Goal: Information Seeking & Learning: Learn about a topic

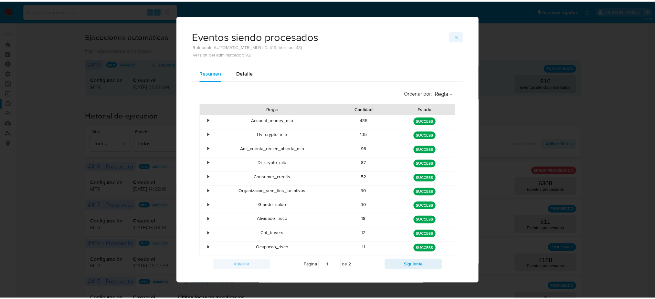
scroll to position [43, 0]
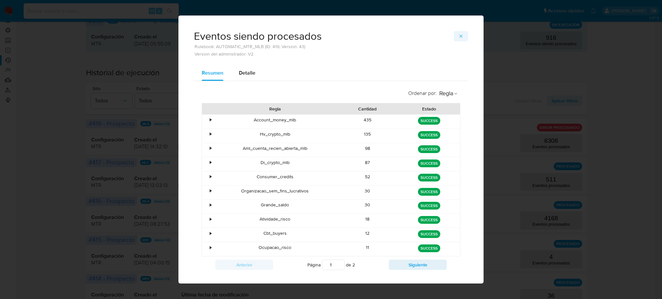
click at [458, 34] on icon "button" at bounding box center [460, 36] width 5 height 5
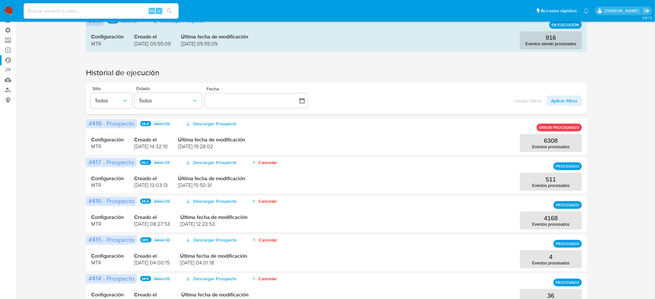
click at [107, 3] on div "Alt s" at bounding box center [101, 11] width 155 height 18
click at [109, 7] on input at bounding box center [101, 11] width 155 height 8
paste input "1327965638"
type input "1327965638"
click at [173, 9] on button "search-icon" at bounding box center [169, 10] width 13 height 9
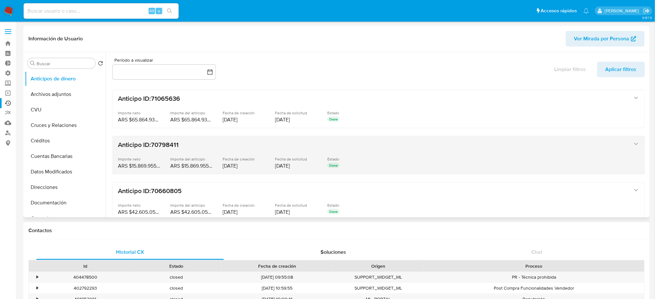
select select "10"
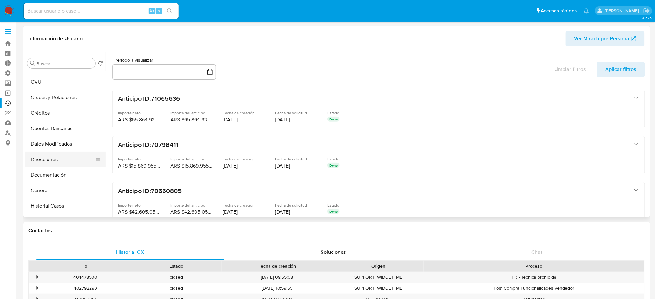
scroll to position [43, 0]
click at [67, 195] on button "Historial Casos" at bounding box center [63, 191] width 76 height 16
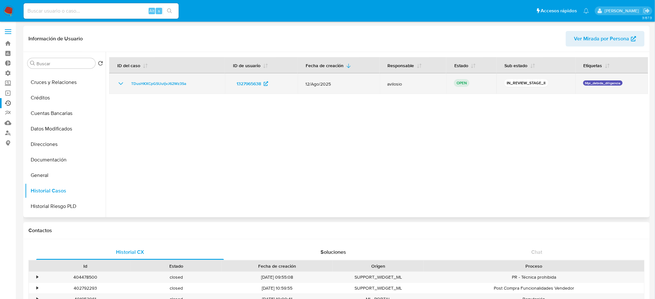
drag, startPoint x: 343, startPoint y: 83, endPoint x: 298, endPoint y: 82, distance: 45.0
click at [298, 82] on td "12/Ago/2025" at bounding box center [339, 83] width 82 height 21
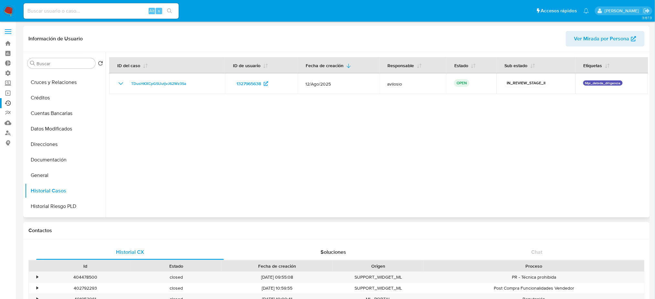
click at [322, 108] on div at bounding box center [377, 135] width 543 height 166
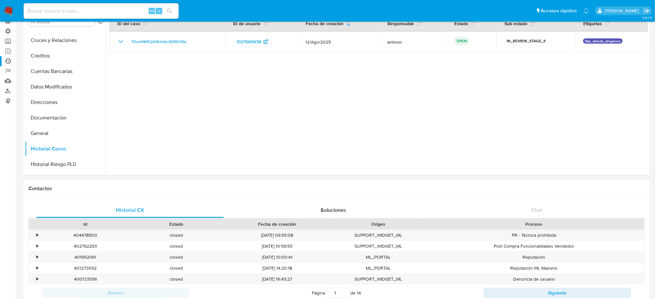
scroll to position [0, 0]
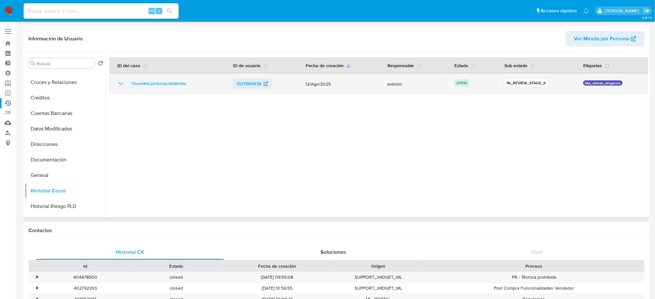
click at [242, 83] on span "1327965638" at bounding box center [249, 84] width 25 height 10
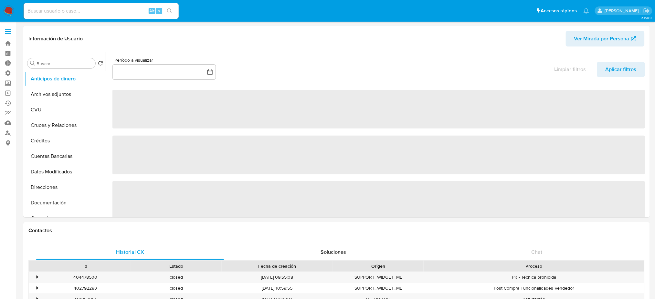
select select "10"
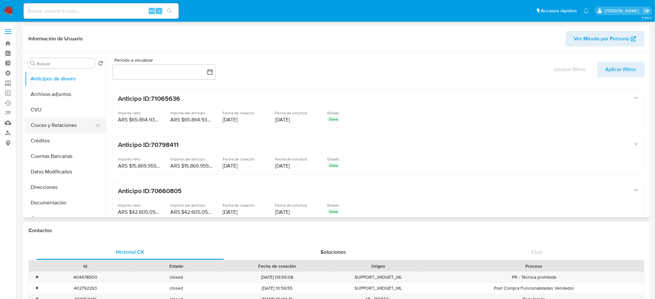
click at [63, 119] on button "Cruces y Relaciones" at bounding box center [63, 126] width 76 height 16
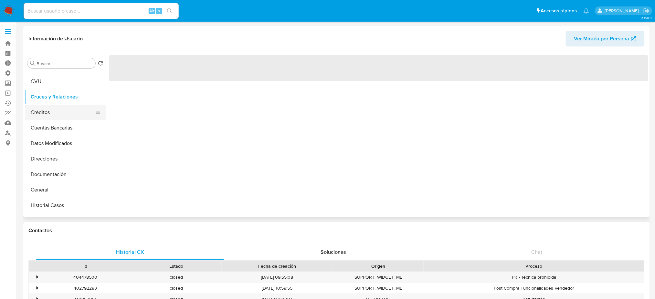
scroll to position [86, 0]
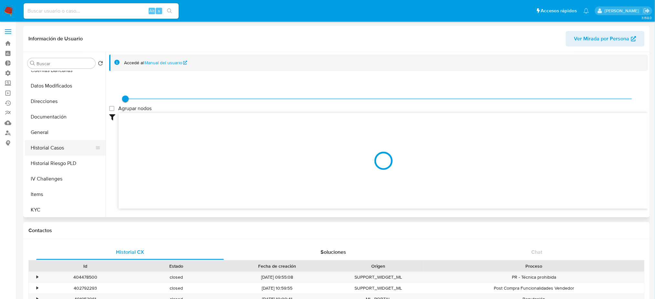
click at [75, 152] on button "Historial Casos" at bounding box center [63, 148] width 76 height 16
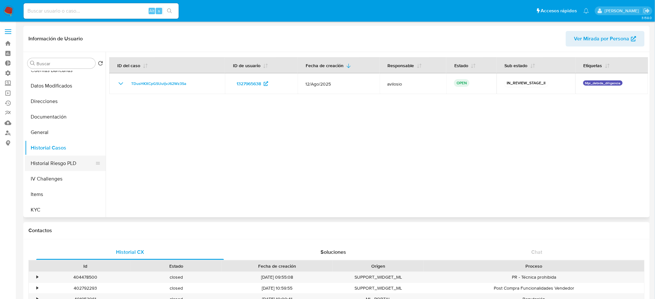
click at [76, 163] on button "Historial Riesgo PLD" at bounding box center [63, 164] width 76 height 16
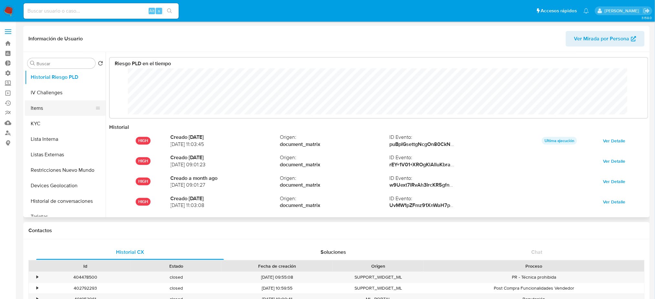
scroll to position [48, 526]
click at [66, 103] on button "Items" at bounding box center [63, 109] width 76 height 16
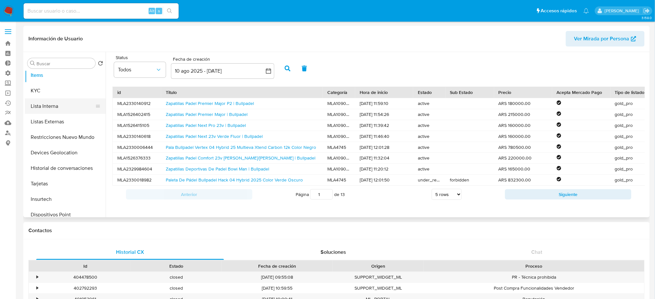
scroll to position [259, 0]
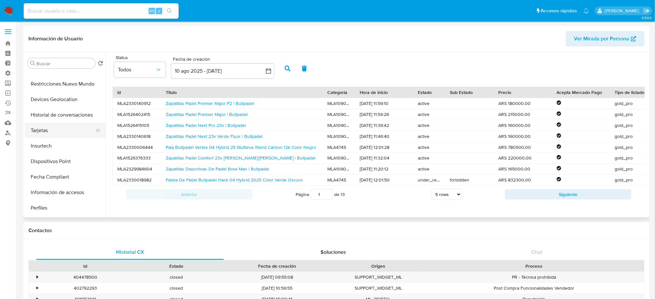
click at [70, 127] on button "Tarjetas" at bounding box center [63, 131] width 76 height 16
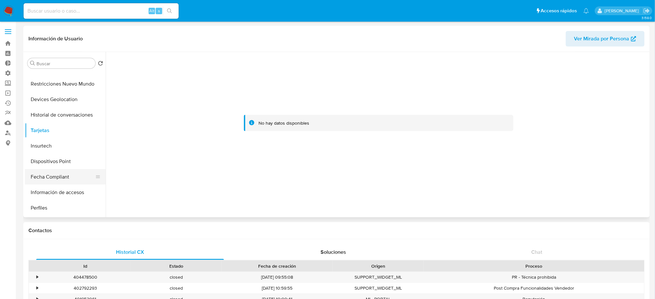
click at [75, 172] on button "Fecha Compliant" at bounding box center [63, 177] width 76 height 16
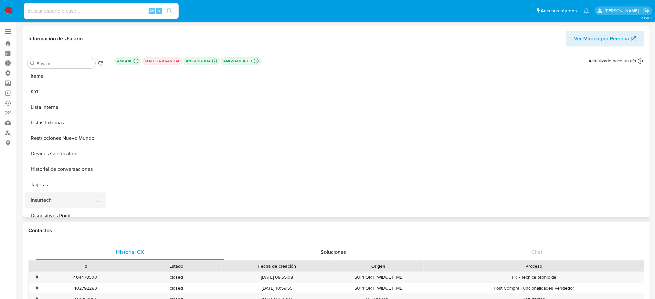
scroll to position [129, 0]
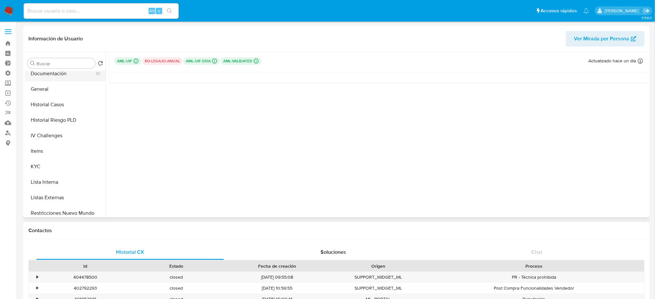
click at [65, 73] on button "Documentación" at bounding box center [63, 74] width 76 height 16
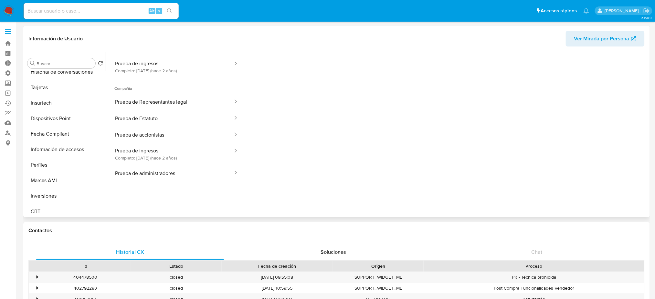
scroll to position [304, 0]
click at [135, 241] on div "Historial CX Soluciones Chat Id Estado Fecha de creación Origen Proceso • 40447…" at bounding box center [336, 294] width 627 height 109
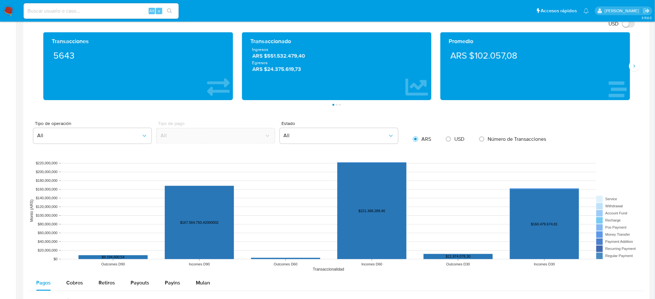
scroll to position [345, 0]
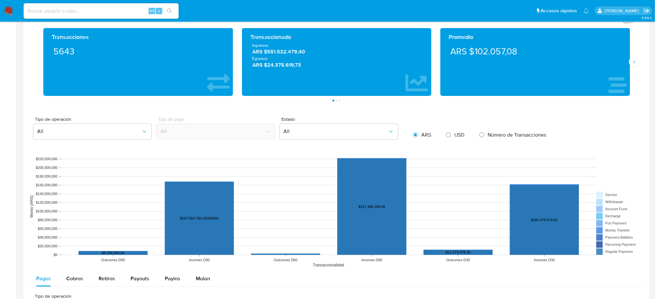
click at [30, 181] on rect at bounding box center [336, 206] width 617 height 129
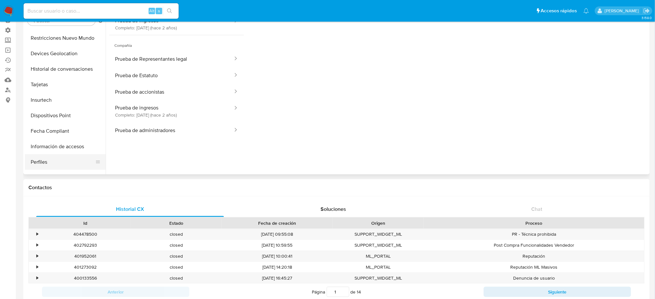
scroll to position [218, 0]
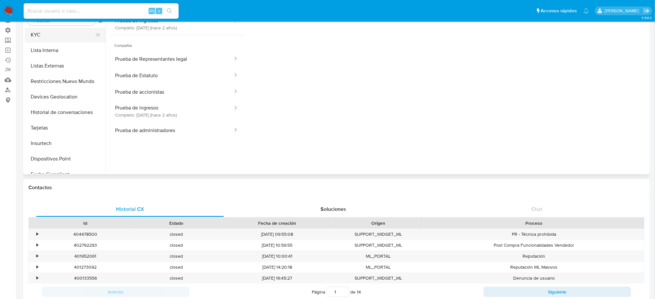
click at [68, 33] on button "KYC" at bounding box center [63, 35] width 76 height 16
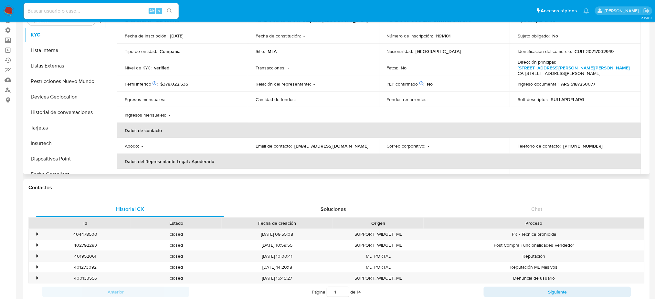
scroll to position [0, 0]
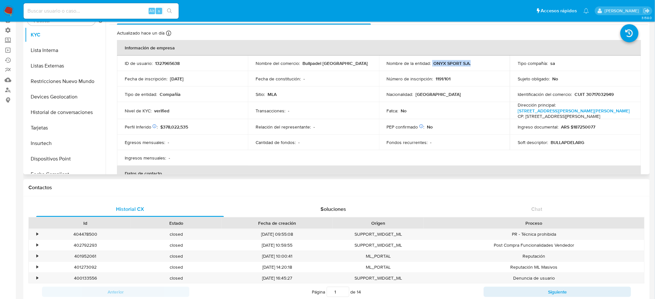
drag, startPoint x: 431, startPoint y: 64, endPoint x: 480, endPoint y: 62, distance: 48.8
click at [480, 62] on div "Nombre de la entidad : ONYX SPORT S.A." at bounding box center [444, 63] width 115 height 6
